Goal: Check status: Check status

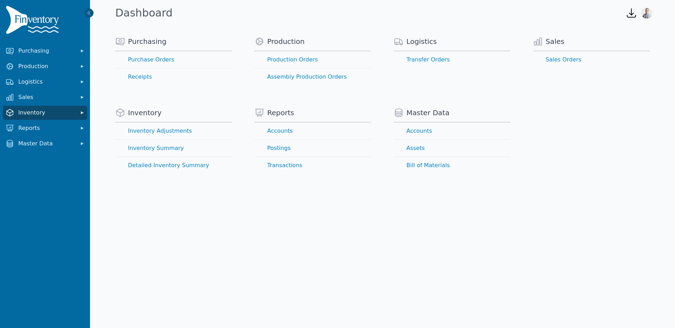
click at [49, 114] on span "Inventory" at bounding box center [46, 113] width 56 height 8
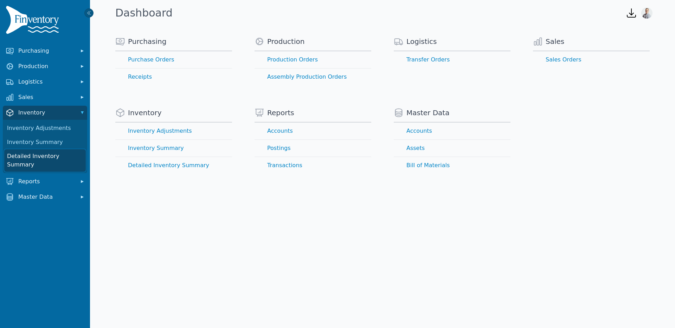
click at [32, 157] on link "Detailed Inventory Summary" at bounding box center [45, 160] width 82 height 22
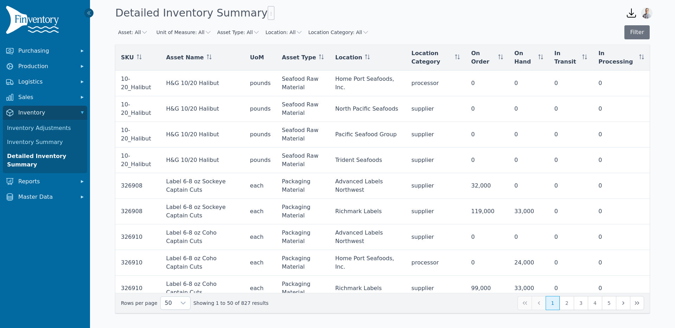
click at [141, 32] on icon "button" at bounding box center [144, 32] width 7 height 7
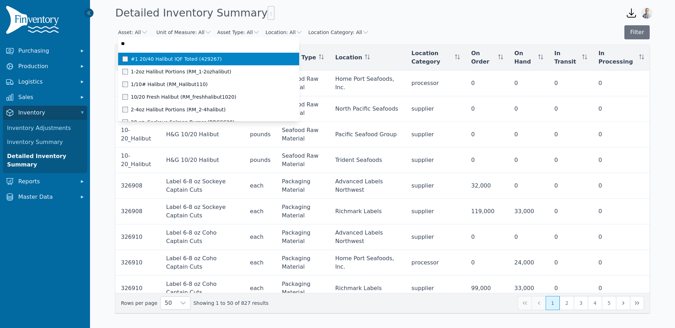
type input "***"
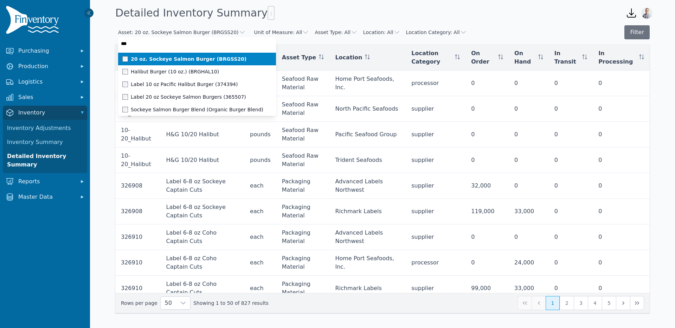
click at [151, 60] on span "20 oz. Sockeye Salmon Burger (BRGSS20)" at bounding box center [189, 59] width 116 height 7
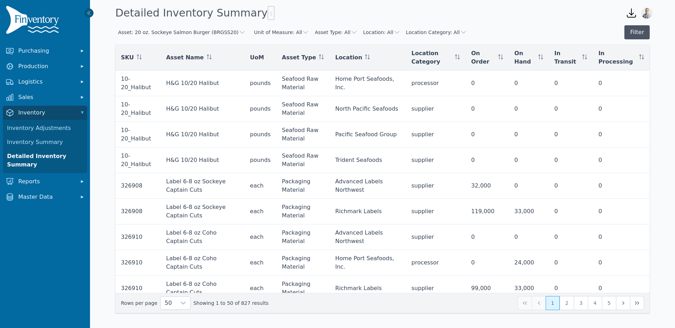
click at [642, 34] on button "Filter" at bounding box center [636, 32] width 25 height 14
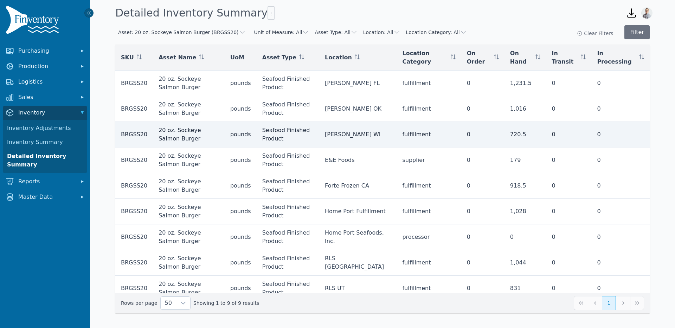
scroll to position [8, 0]
